Goal: Find contact information: Find contact information

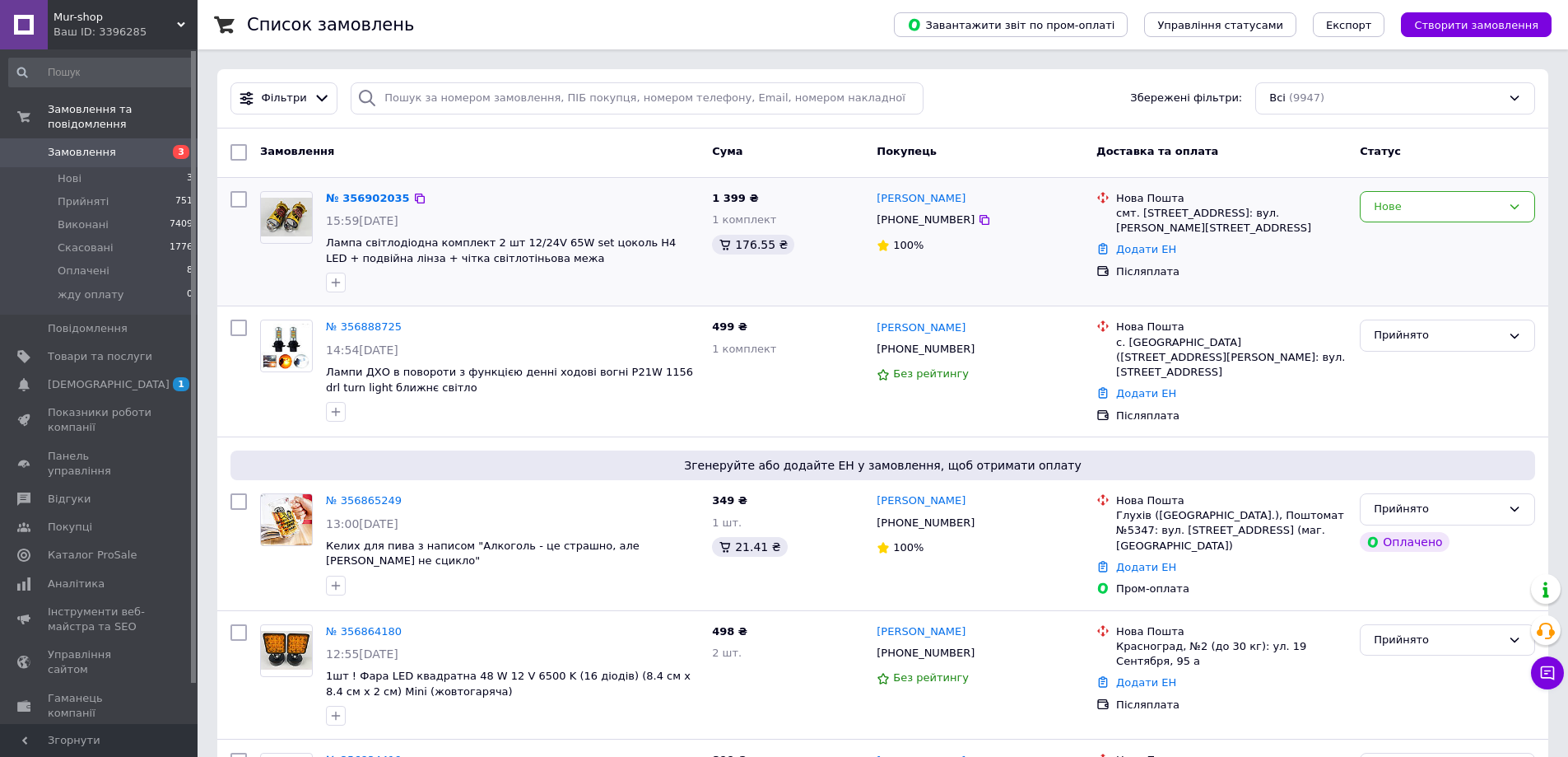
click at [929, 225] on div "[PHONE_NUMBER]" at bounding box center [926, 219] width 105 height 21
copy div "380967046919"
click at [1151, 221] on div "смт. [STREET_ADDRESS]: вул. [PERSON_NAME][STREET_ADDRESS]" at bounding box center [1232, 221] width 230 height 30
click at [664, 197] on div "№ 356902035" at bounding box center [512, 199] width 376 height 19
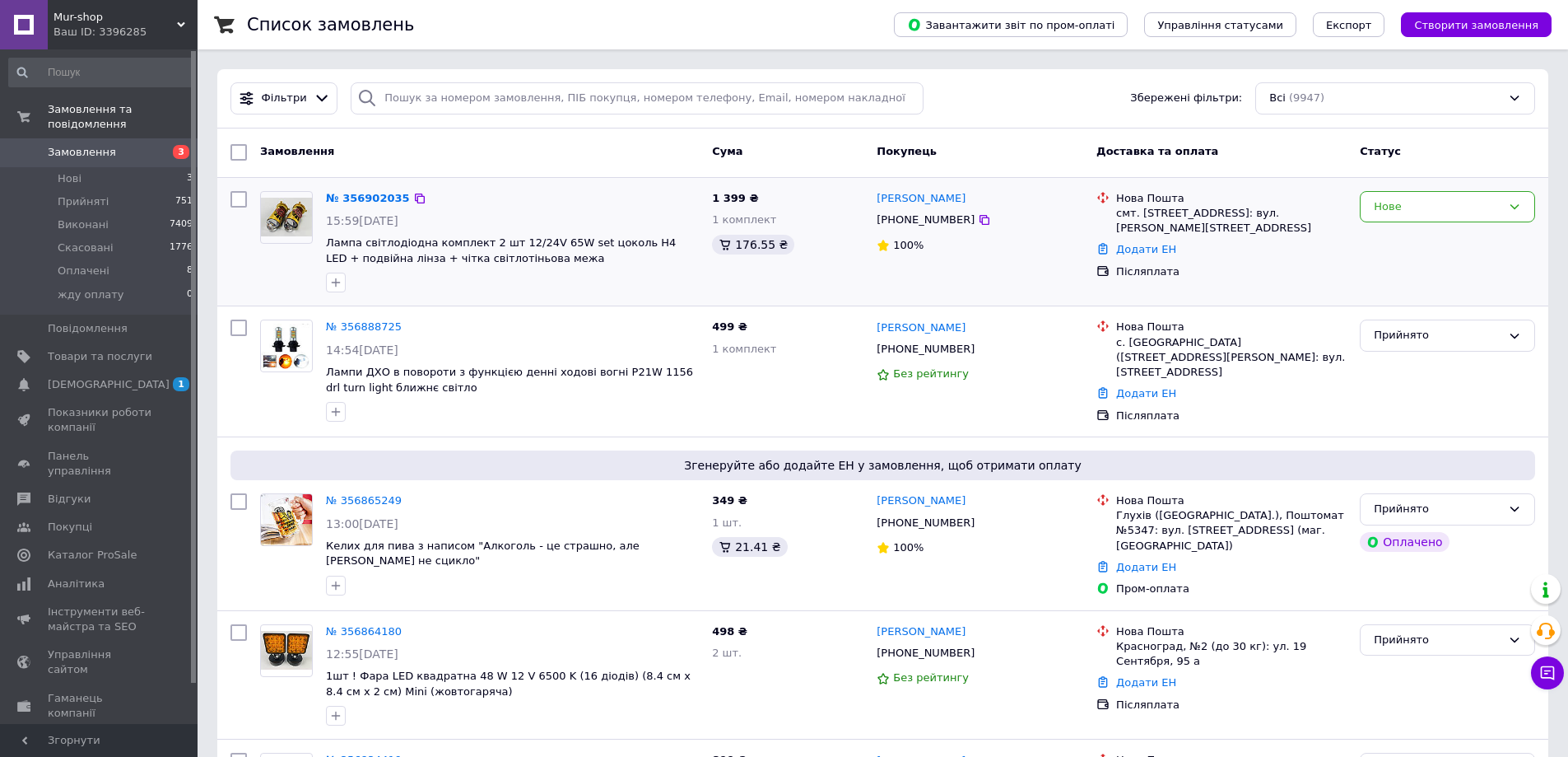
click at [904, 224] on div "[PHONE_NUMBER]" at bounding box center [926, 219] width 105 height 21
